Goal: Find specific page/section: Find specific page/section

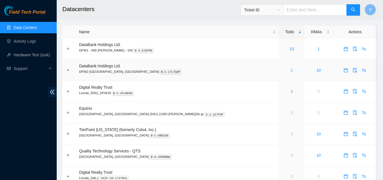
click at [291, 70] on link "2" at bounding box center [292, 70] width 2 height 5
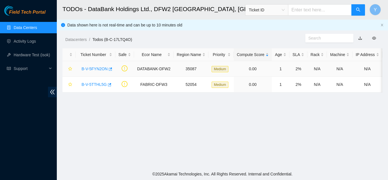
click at [96, 69] on link "B-V-5FYN2ON" at bounding box center [94, 68] width 26 height 5
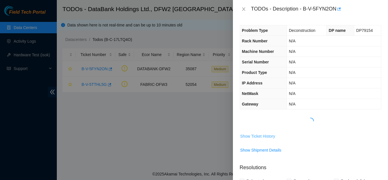
click at [251, 136] on span "Show Ticket History" at bounding box center [257, 136] width 35 height 6
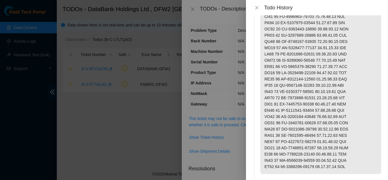
scroll to position [85, 0]
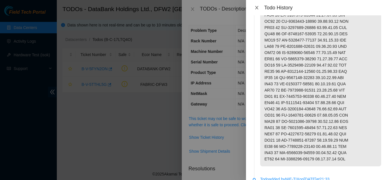
click at [257, 7] on icon "close" at bounding box center [256, 7] width 3 height 3
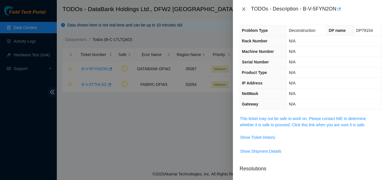
click at [243, 10] on icon "close" at bounding box center [243, 9] width 5 height 5
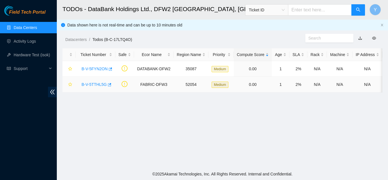
click at [97, 83] on link "B-V-5TTHL5G" at bounding box center [93, 84] width 25 height 5
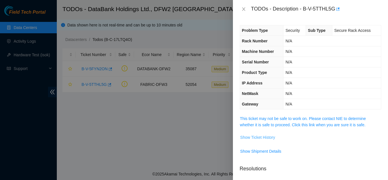
click at [254, 137] on span "Show Ticket History" at bounding box center [257, 137] width 35 height 6
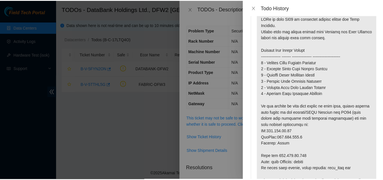
scroll to position [28, 0]
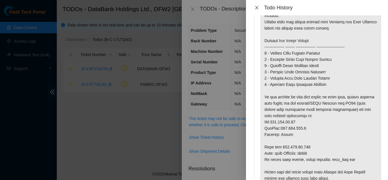
click at [259, 9] on button "Close" at bounding box center [257, 7] width 8 height 5
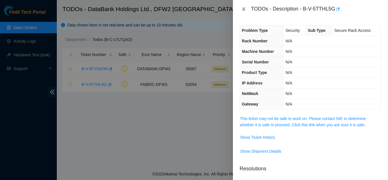
click at [243, 10] on icon "close" at bounding box center [243, 9] width 5 height 5
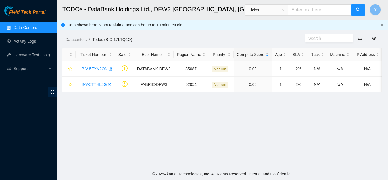
click at [35, 26] on link "Data Centers" at bounding box center [25, 27] width 23 height 5
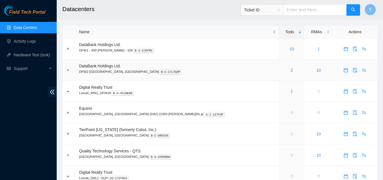
click at [282, 72] on div "2" at bounding box center [291, 70] width 19 height 6
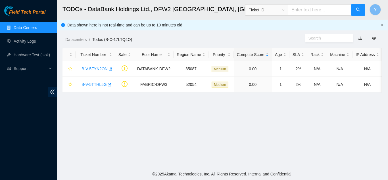
click at [37, 28] on link "Data Centers" at bounding box center [25, 27] width 23 height 5
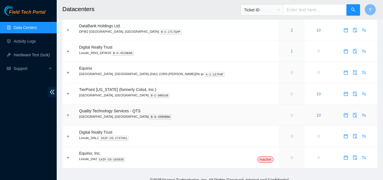
scroll to position [46, 0]
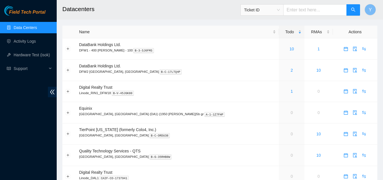
click at [22, 27] on link "Data Centers" at bounding box center [25, 27] width 23 height 5
click at [291, 70] on link "2" at bounding box center [292, 70] width 2 height 5
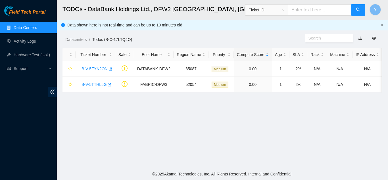
click at [37, 26] on link "Data Centers" at bounding box center [25, 27] width 23 height 5
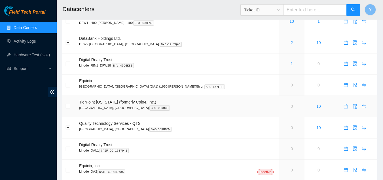
scroll to position [18, 0]
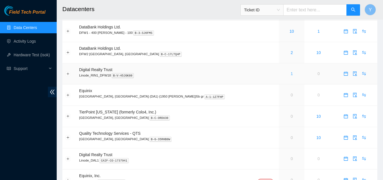
click at [291, 73] on link "1" at bounding box center [292, 73] width 2 height 5
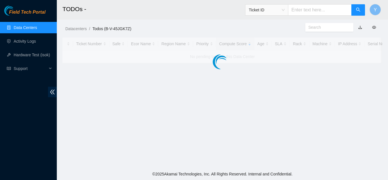
click at [28, 26] on link "Data Centers" at bounding box center [25, 27] width 23 height 5
